Goal: Find specific page/section: Find specific page/section

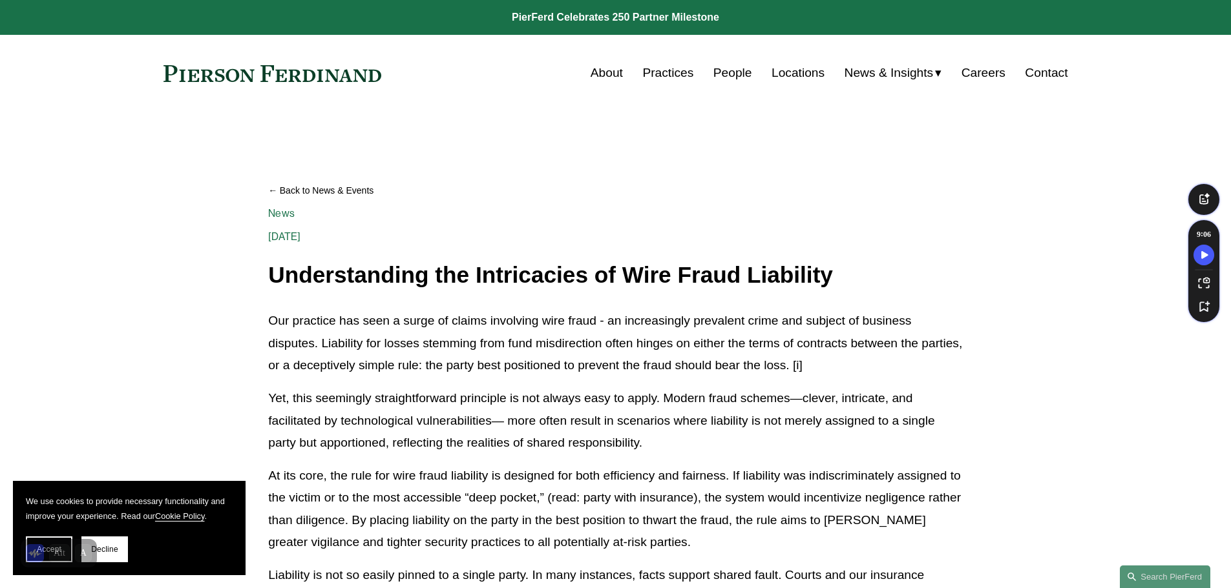
click at [1050, 74] on link "Contact" at bounding box center [1045, 73] width 43 height 25
click at [816, 70] on link "Locations" at bounding box center [797, 73] width 53 height 25
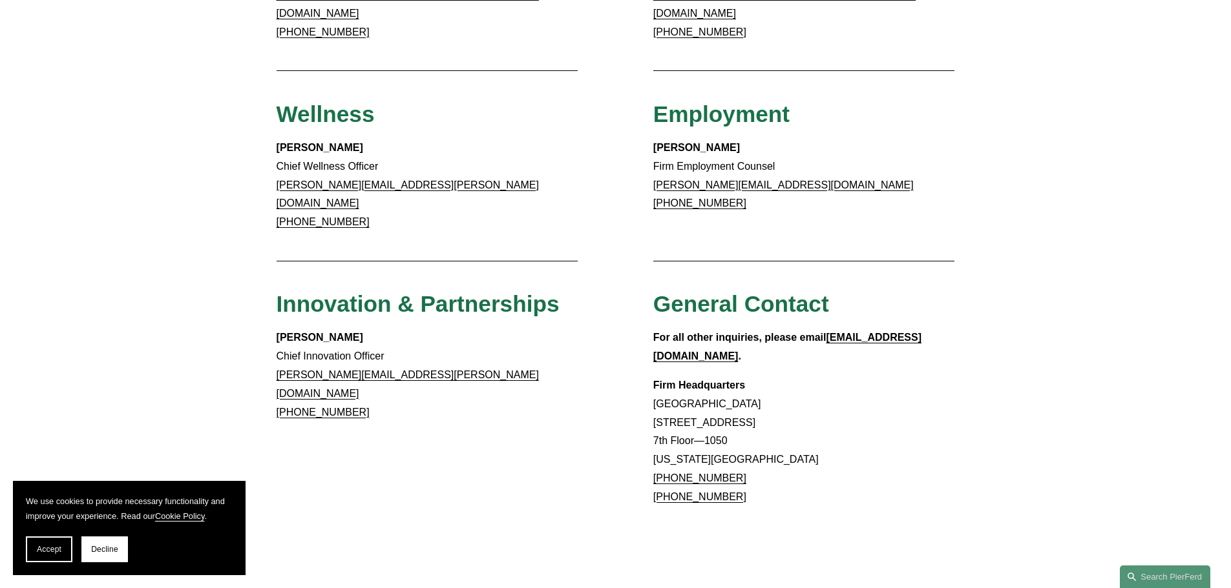
scroll to position [969, 0]
